Goal: Information Seeking & Learning: Understand process/instructions

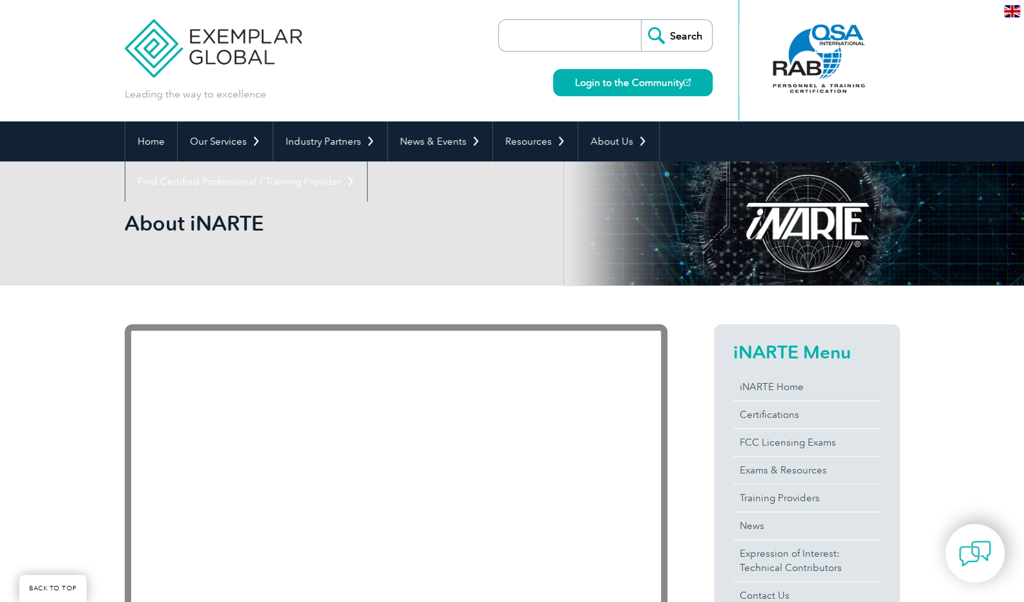
scroll to position [212, 0]
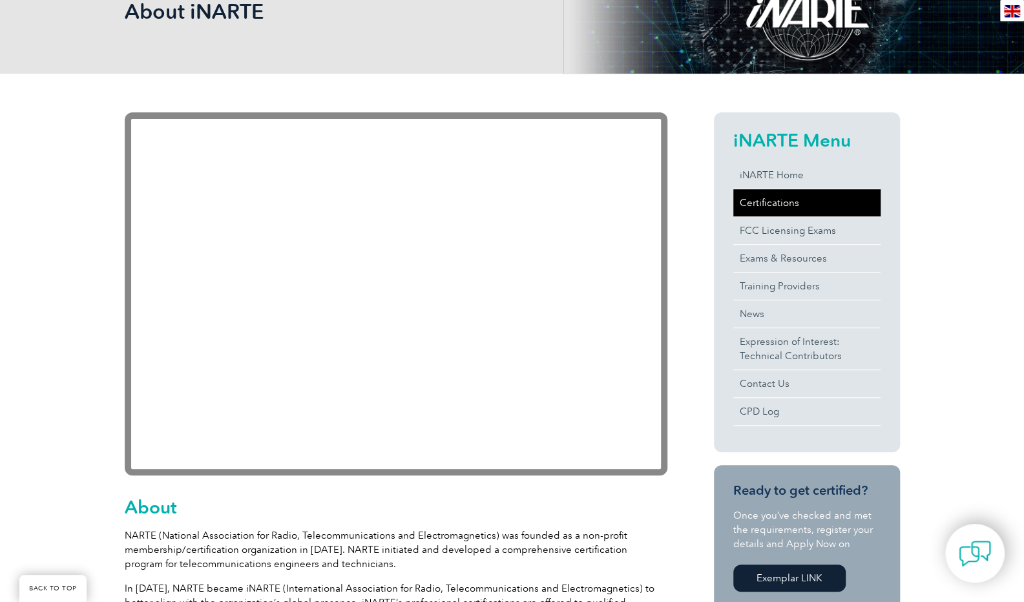
click at [791, 210] on link "Certifications" at bounding box center [807, 202] width 147 height 27
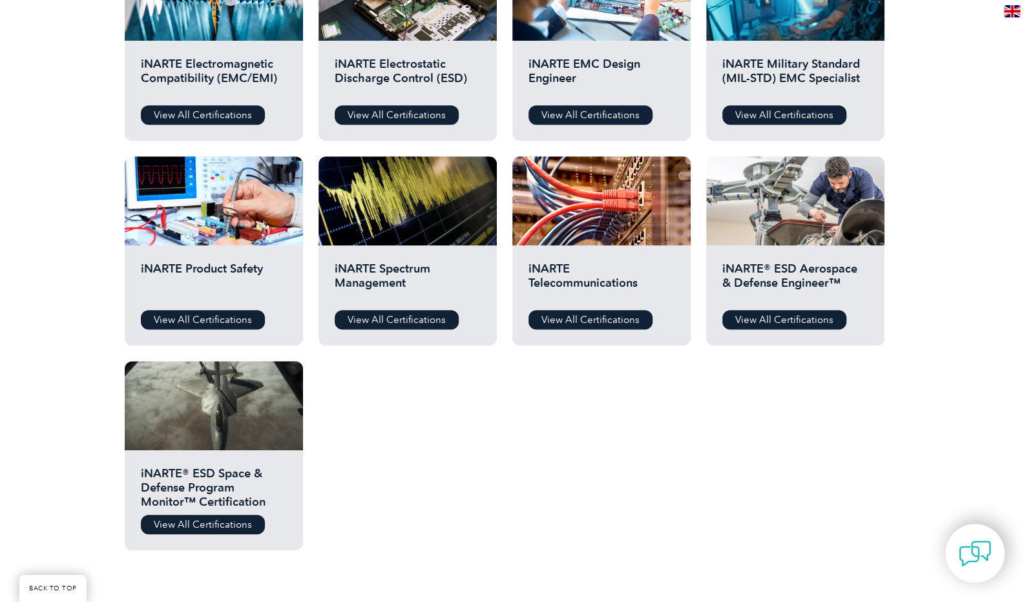
scroll to position [538, 0]
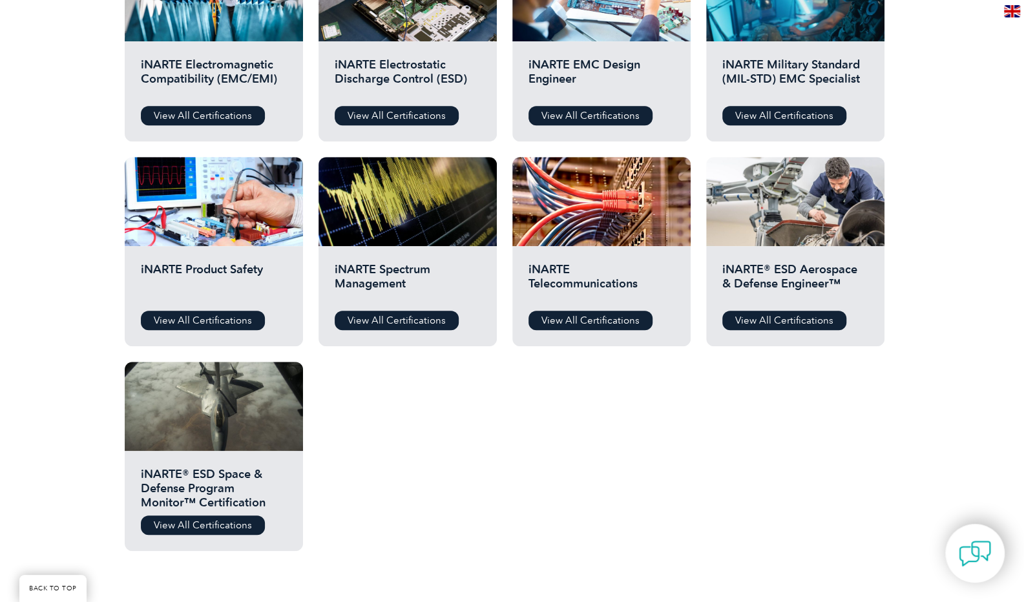
click at [437, 487] on div "Before You Apply For a Certification Download the “Certification Requirements” …" at bounding box center [513, 191] width 776 height 750
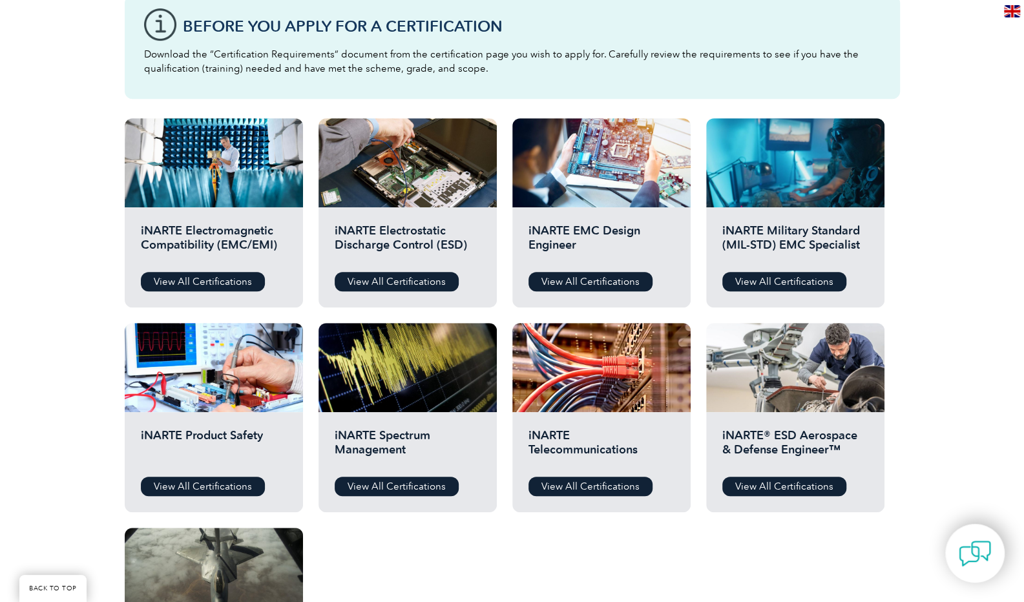
scroll to position [324, 0]
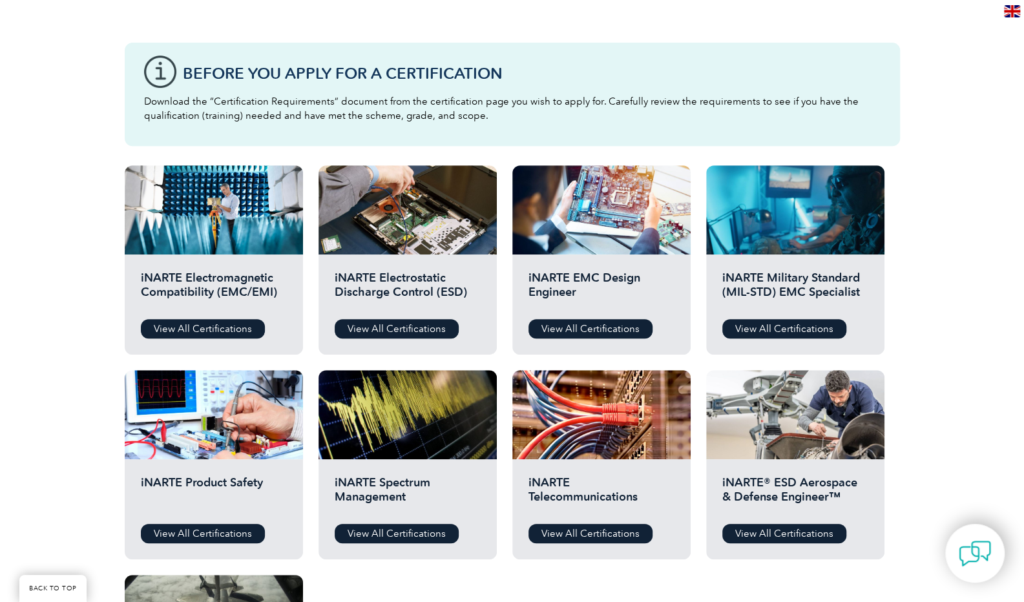
click at [66, 350] on div "Before You Apply For a Certification Download the “Certification Requirements” …" at bounding box center [512, 405] width 1024 height 828
click at [190, 328] on link "View All Certifications" at bounding box center [203, 328] width 124 height 19
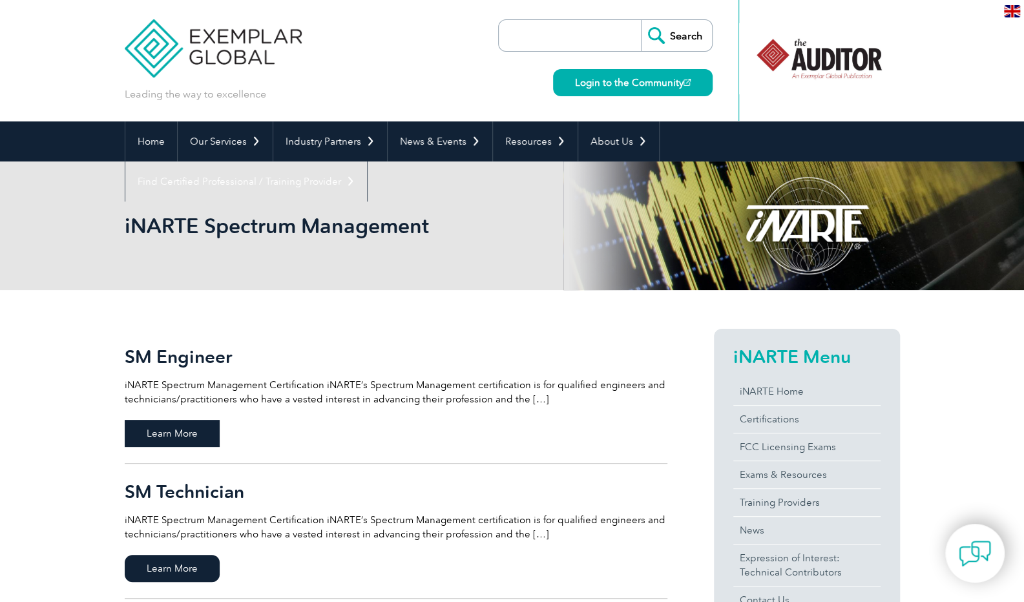
click at [169, 436] on span "Learn More" at bounding box center [172, 433] width 95 height 27
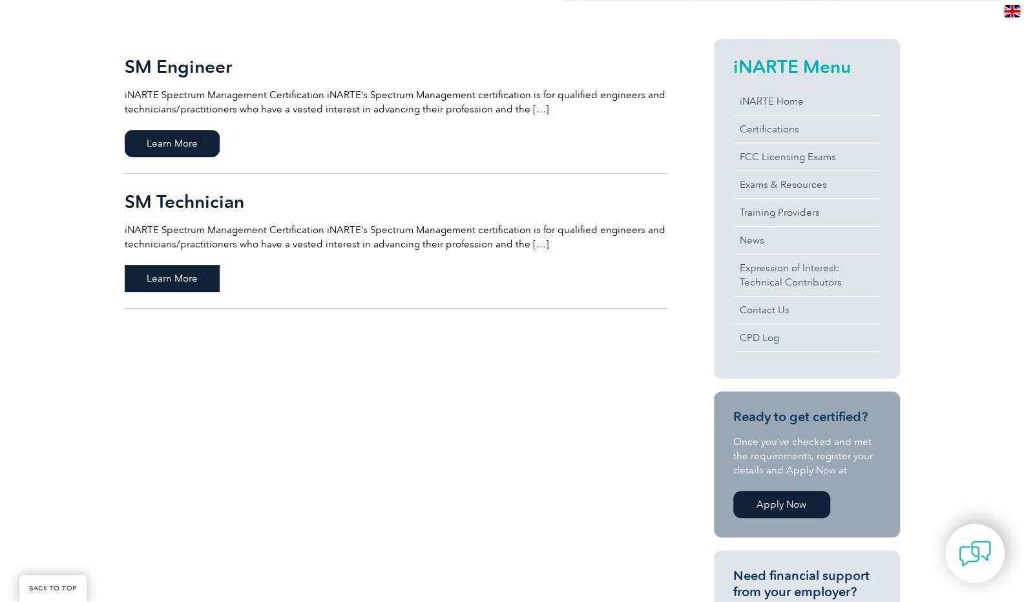
click at [159, 287] on span "Learn More" at bounding box center [172, 278] width 95 height 27
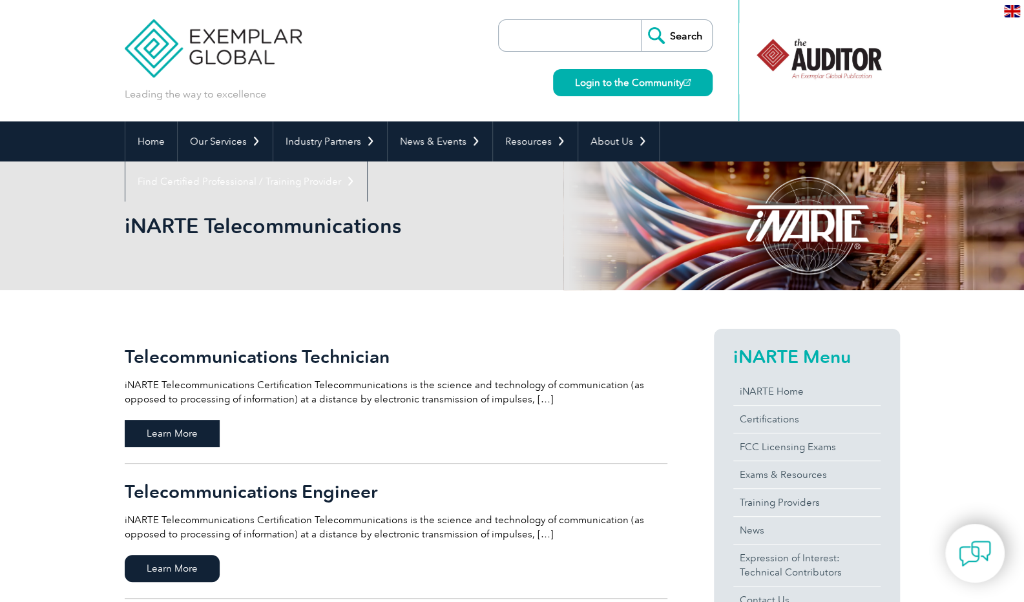
click at [205, 427] on span "Learn More" at bounding box center [172, 433] width 95 height 27
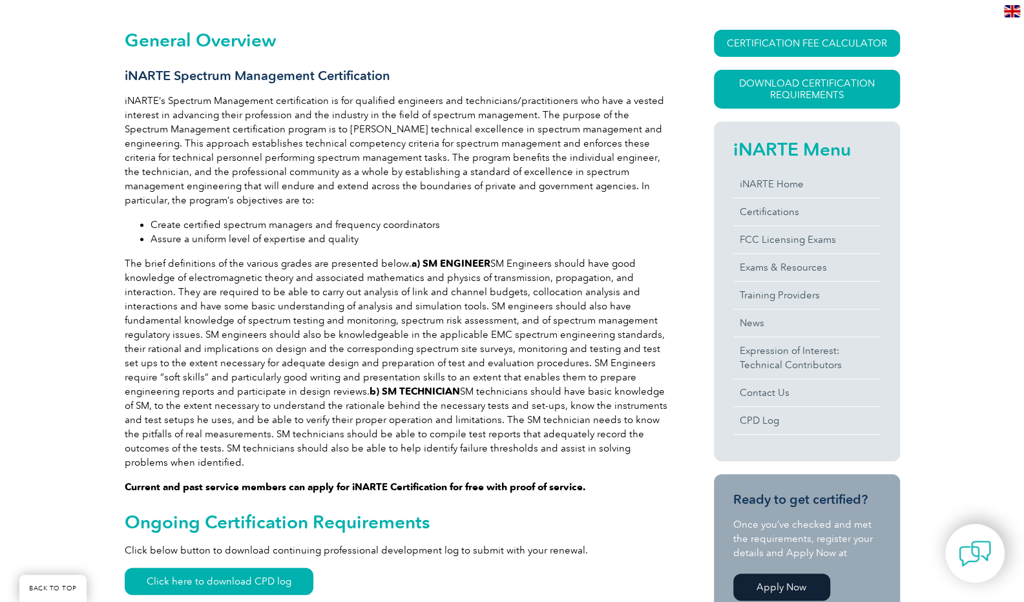
scroll to position [299, 0]
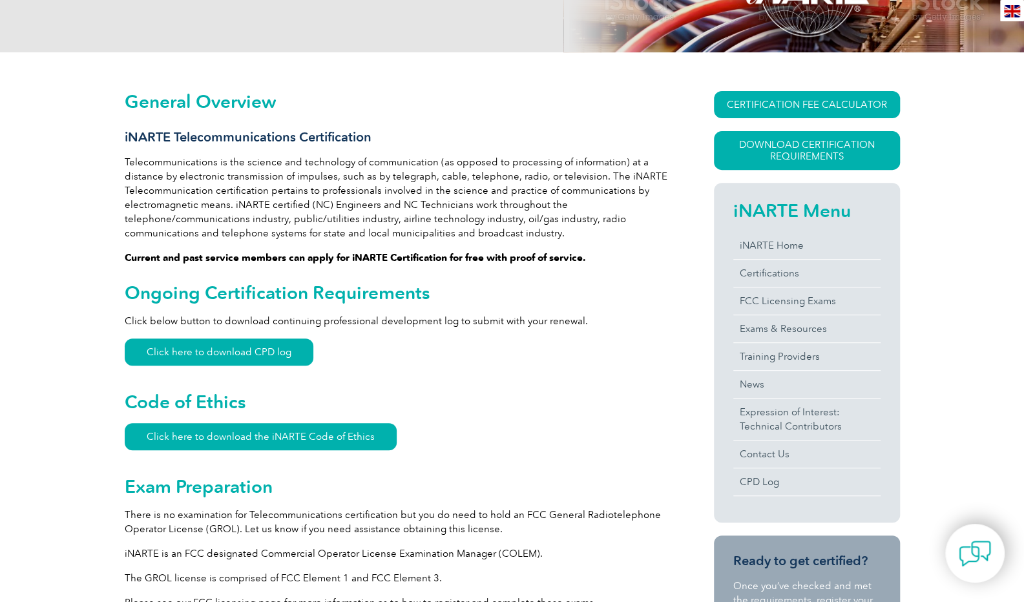
scroll to position [241, 0]
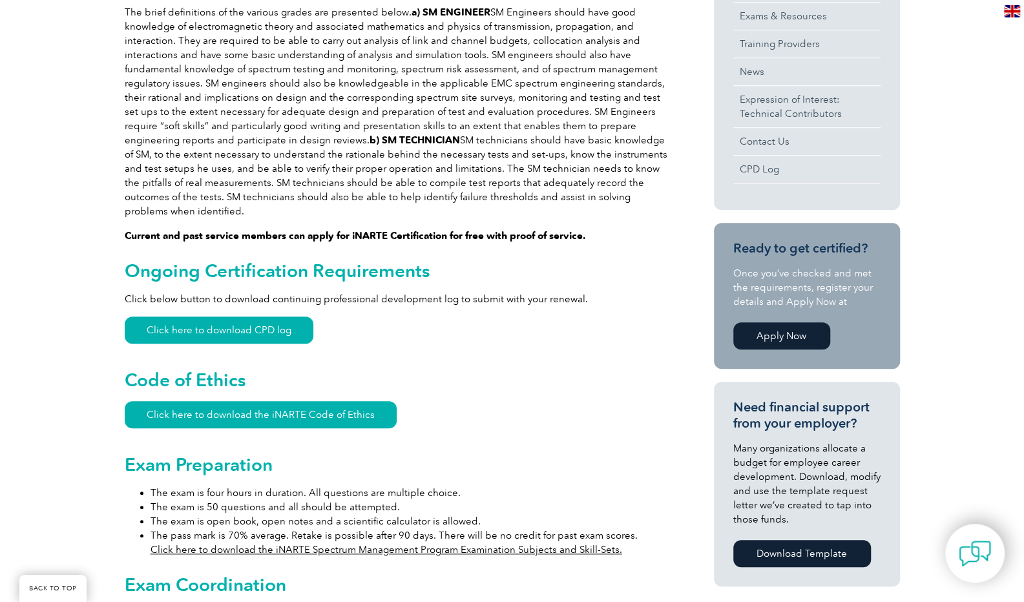
scroll to position [551, 0]
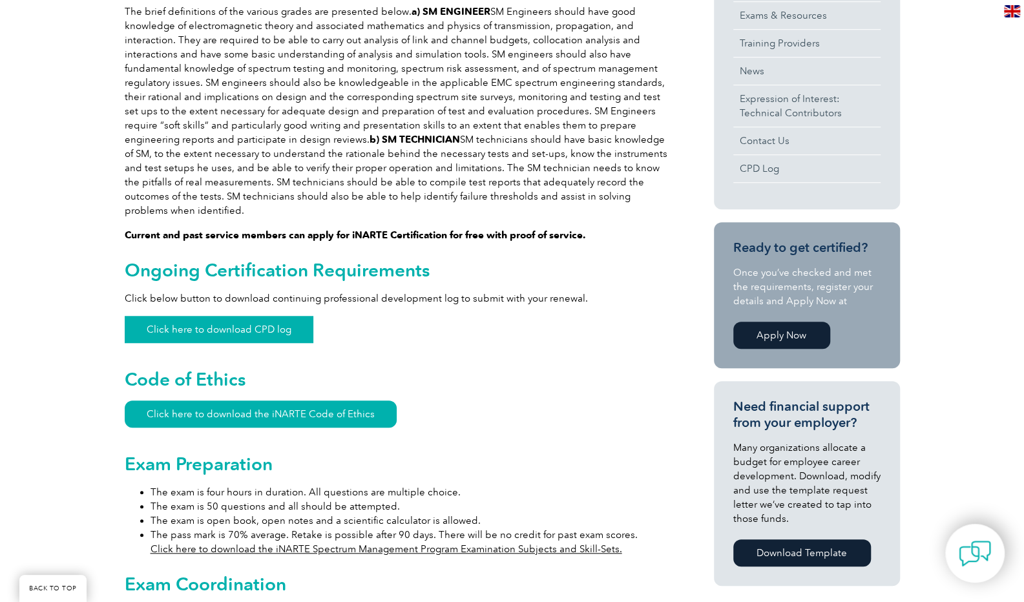
click at [287, 325] on link "Click here to download CPD log" at bounding box center [219, 329] width 189 height 27
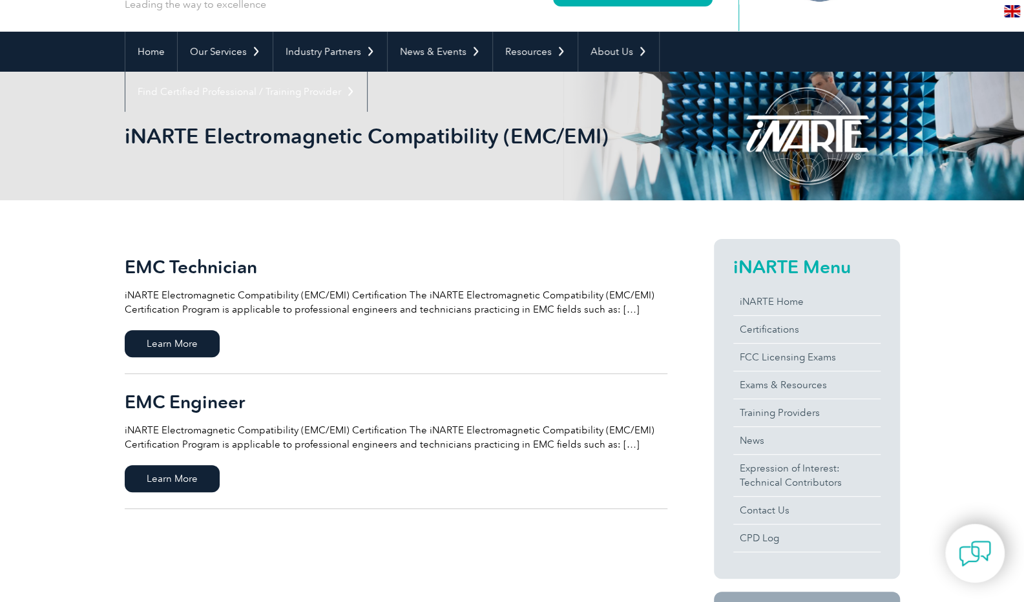
scroll to position [89, 0]
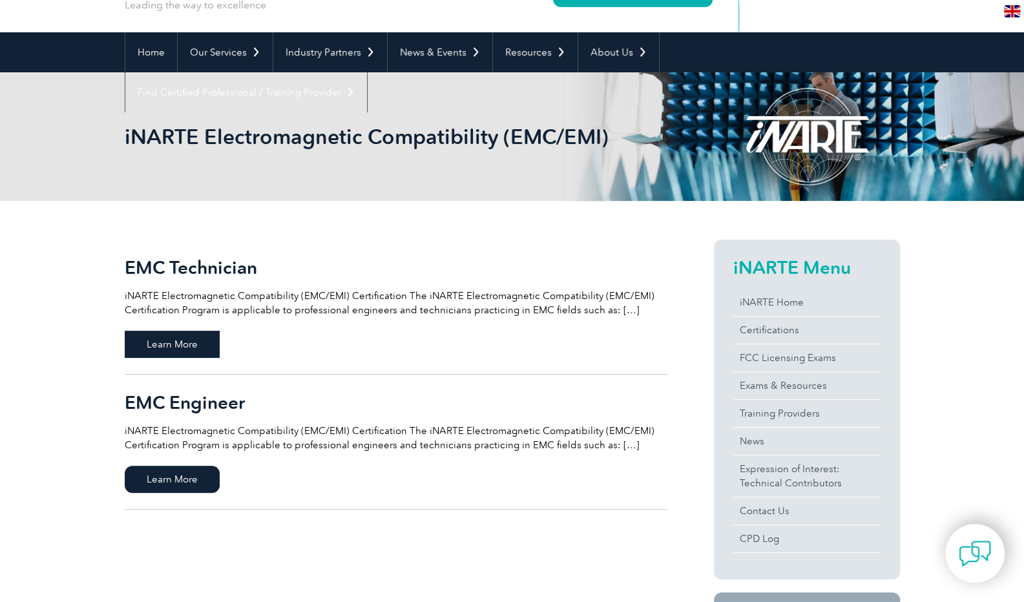
click at [176, 348] on span "Learn More" at bounding box center [172, 344] width 95 height 27
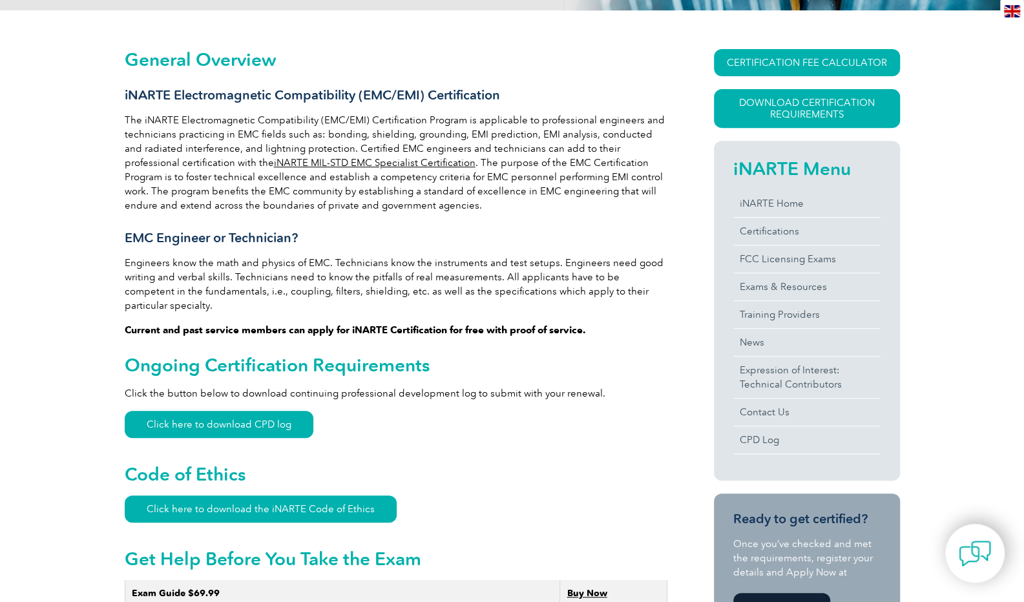
scroll to position [291, 0]
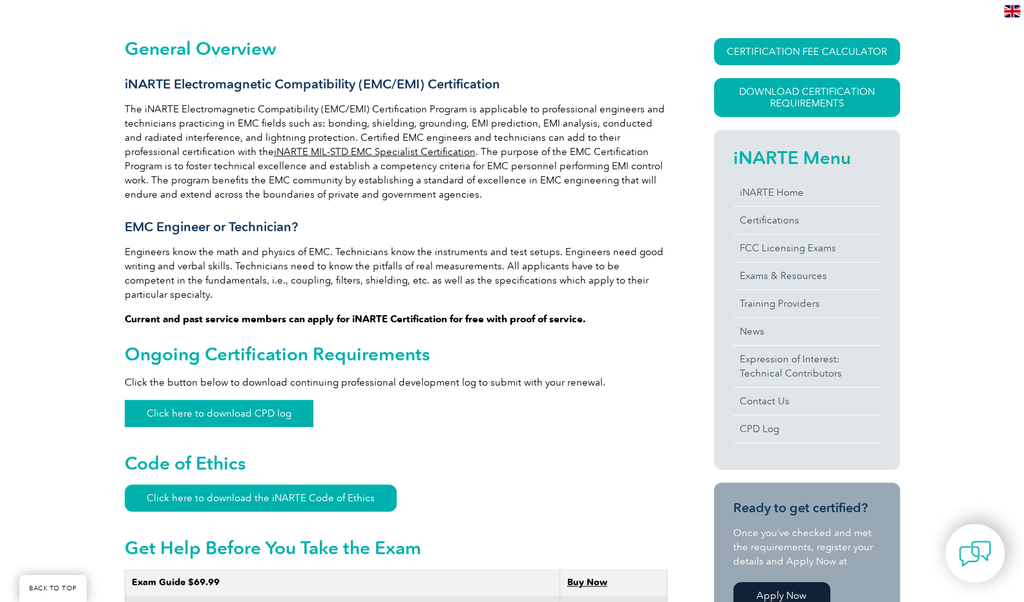
click at [204, 400] on link "Click here to download CPD log" at bounding box center [219, 413] width 189 height 27
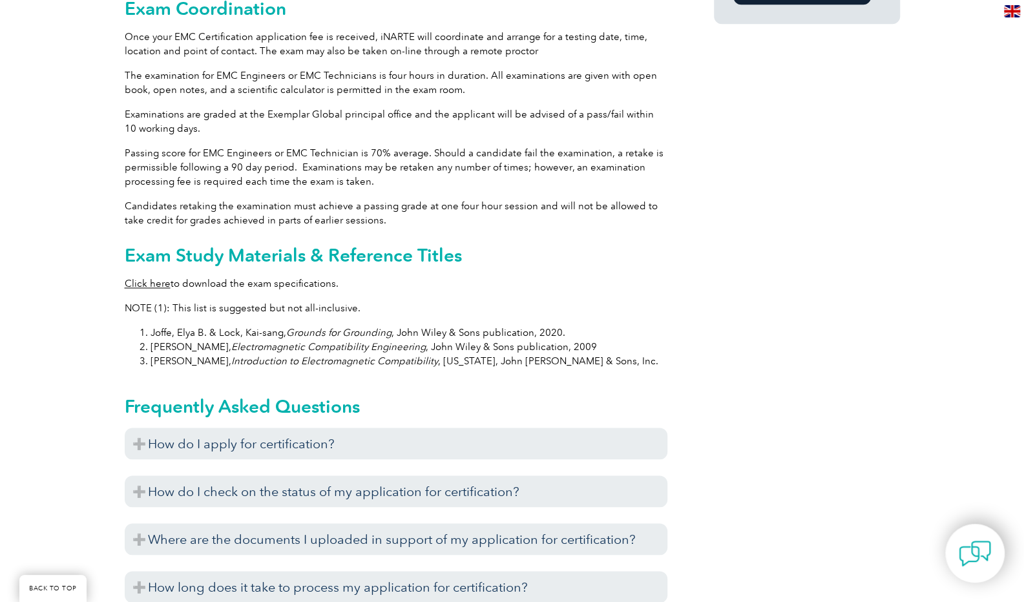
scroll to position [1325, 0]
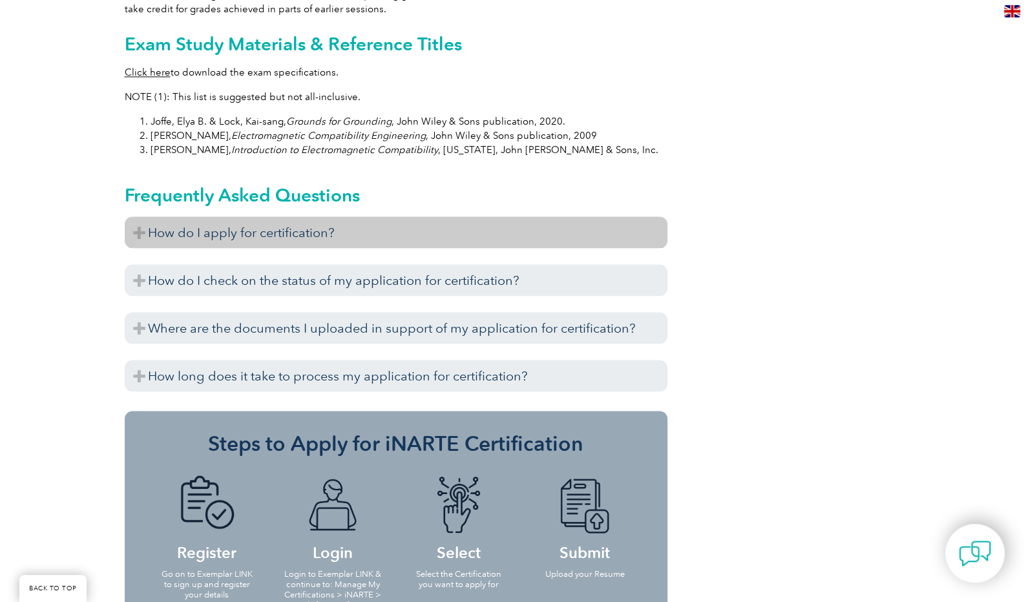
click at [180, 229] on h3 "How do I apply for certification?" at bounding box center [396, 233] width 543 height 32
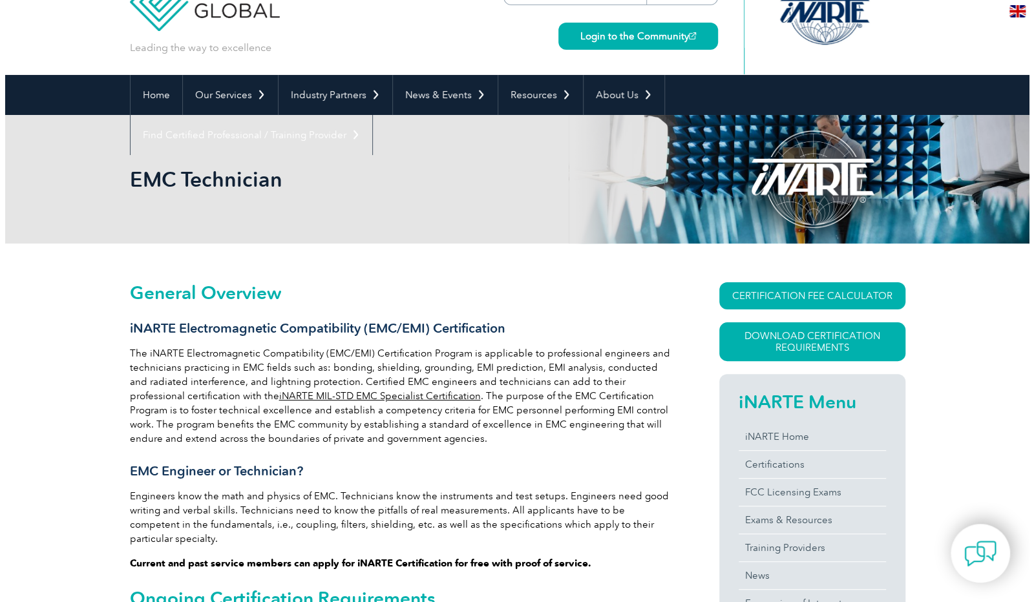
scroll to position [43, 0]
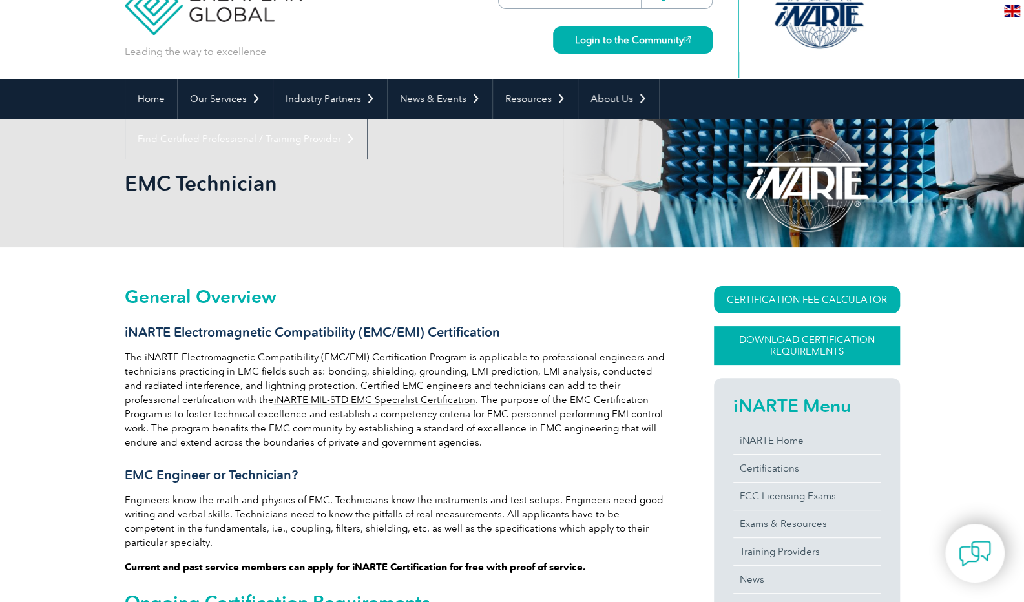
click at [770, 348] on link "Download Certification Requirements" at bounding box center [807, 345] width 186 height 39
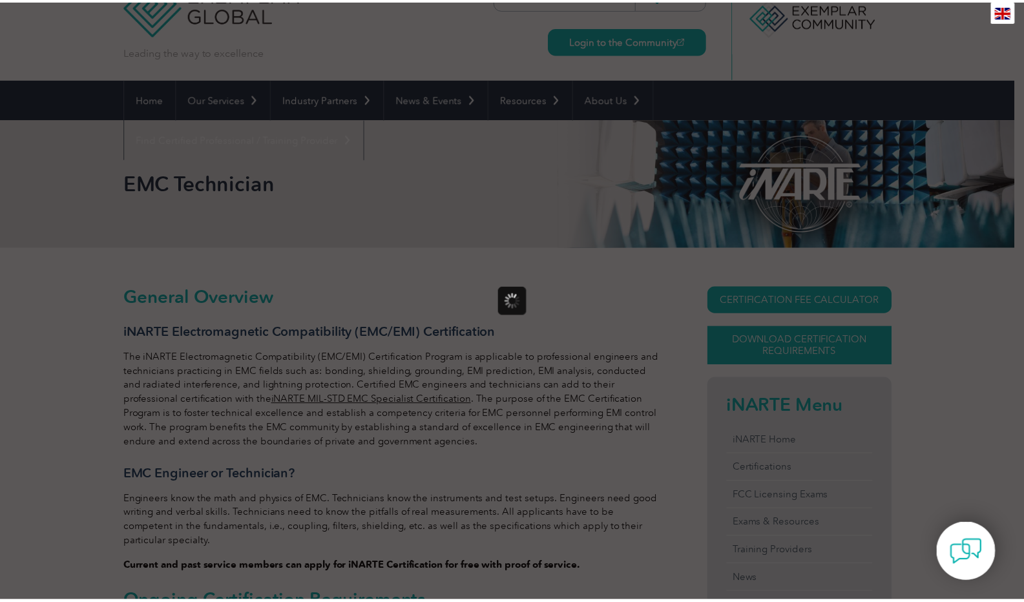
scroll to position [0, 0]
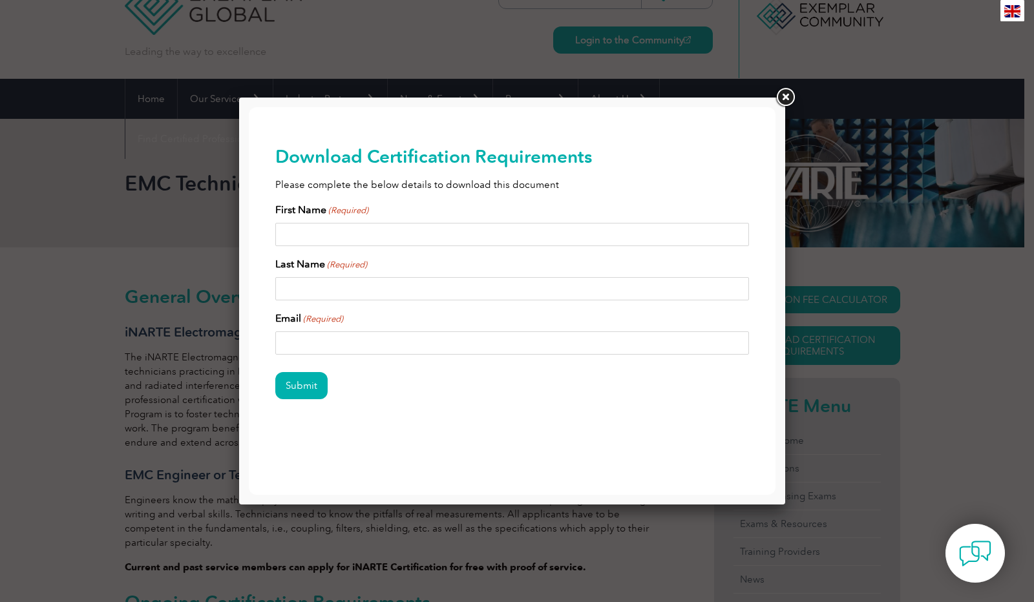
click at [782, 90] on link at bounding box center [785, 97] width 23 height 23
